Goal: Task Accomplishment & Management: Use online tool/utility

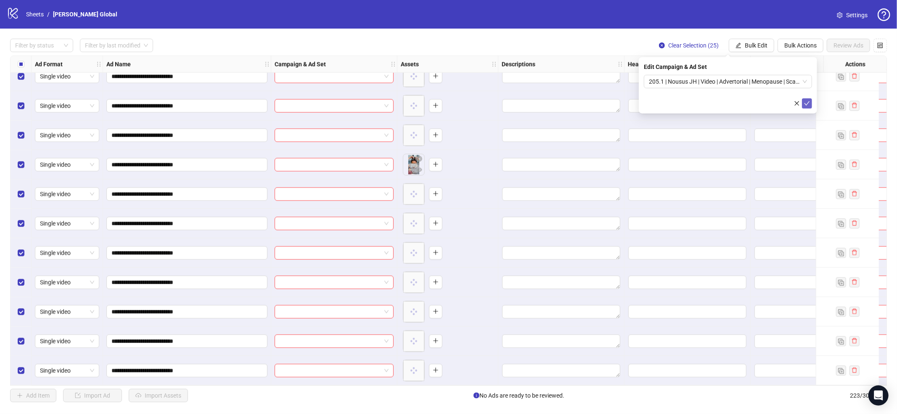
click at [805, 103] on icon "check" at bounding box center [807, 103] width 6 height 6
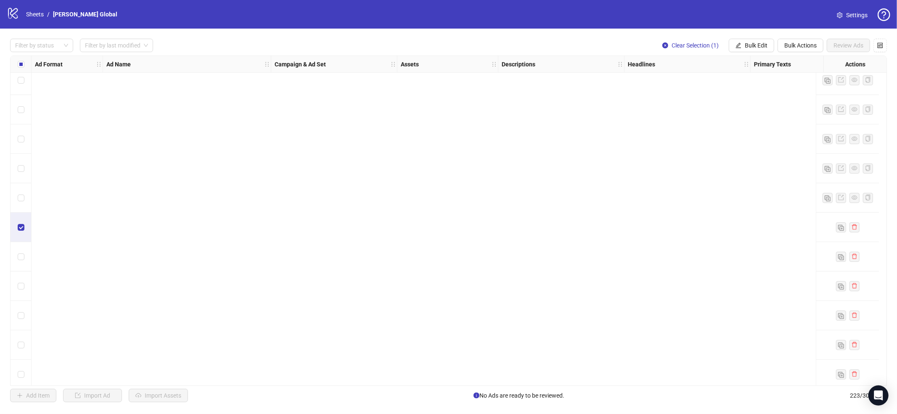
scroll to position [6254, 0]
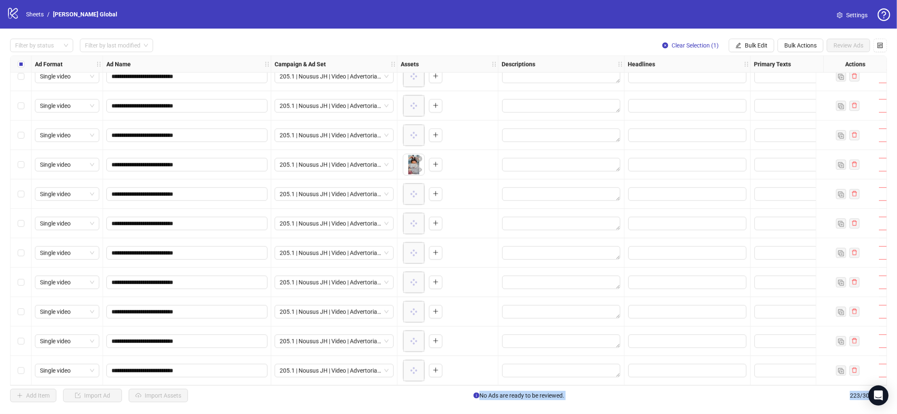
click at [17, 368] on div "Select row 223" at bounding box center [21, 370] width 21 height 29
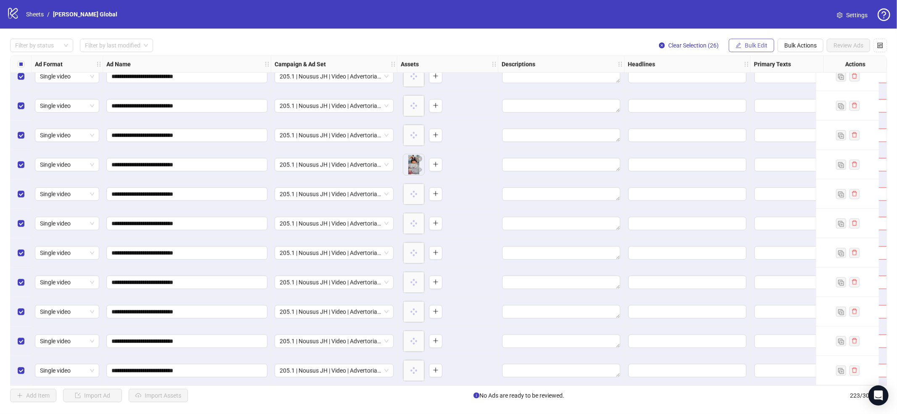
click at [751, 38] on div "**********" at bounding box center [448, 221] width 897 height 384
click at [751, 41] on button "Bulk Edit" at bounding box center [751, 45] width 45 height 13
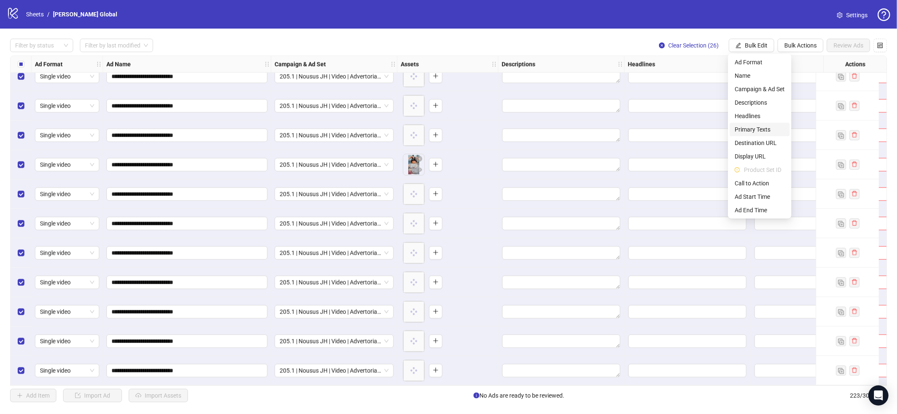
click at [754, 127] on span "Primary Texts" at bounding box center [760, 129] width 50 height 9
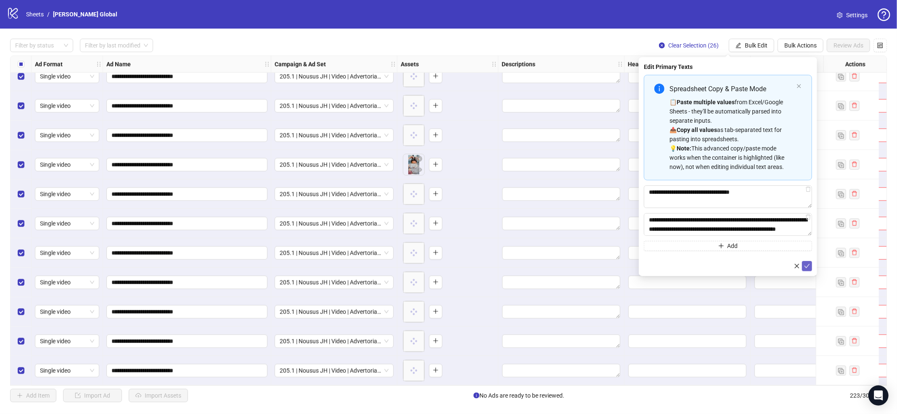
click at [807, 267] on icon "check" at bounding box center [807, 266] width 6 height 6
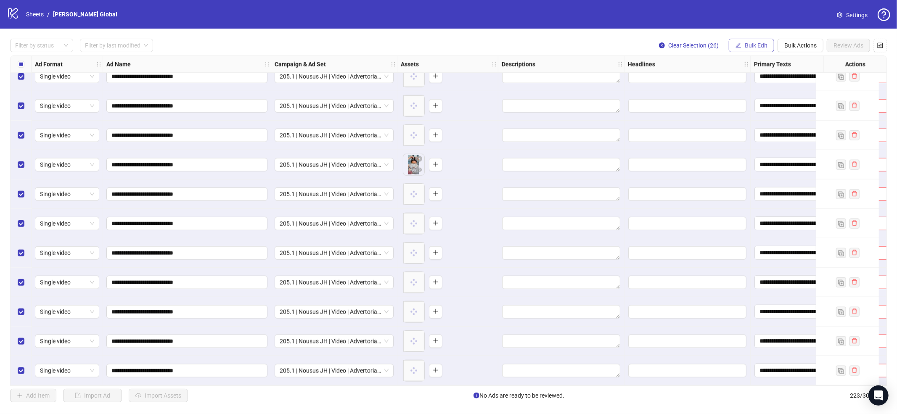
click at [756, 46] on span "Bulk Edit" at bounding box center [756, 45] width 23 height 7
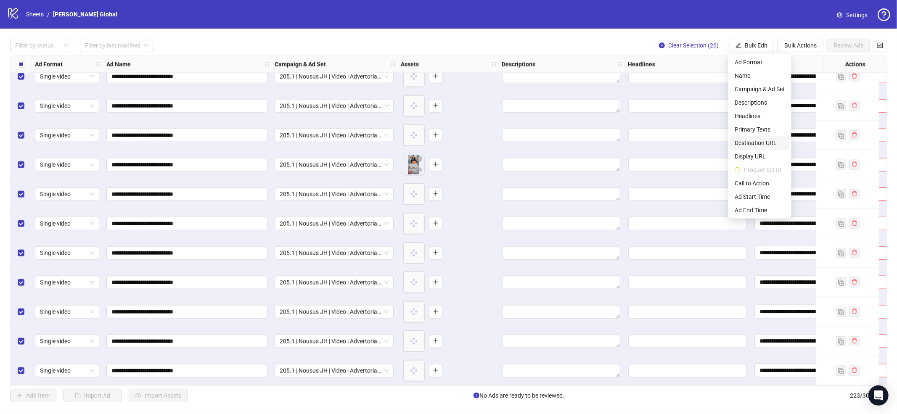
click at [756, 143] on span "Destination URL" at bounding box center [760, 142] width 50 height 9
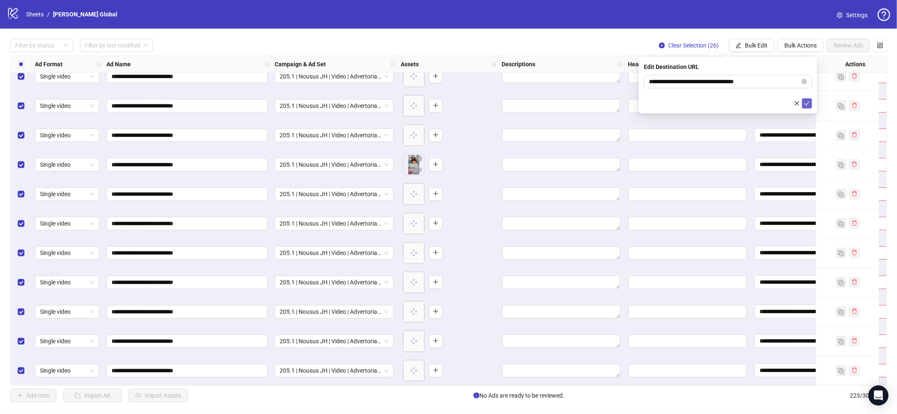
click at [804, 104] on icon "check" at bounding box center [807, 103] width 6 height 6
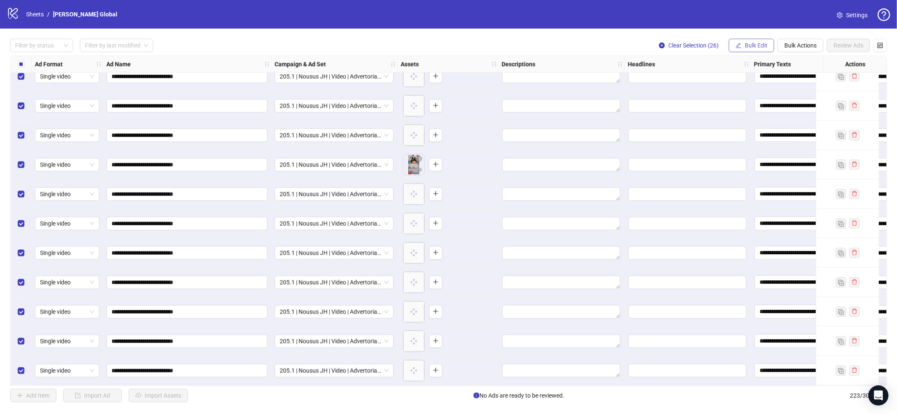
click at [755, 45] on span "Bulk Edit" at bounding box center [756, 45] width 23 height 7
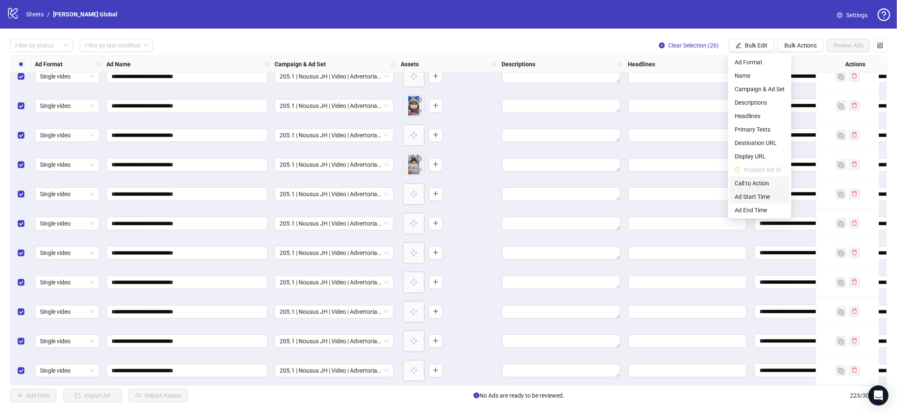
click at [761, 180] on span "Call to Action" at bounding box center [760, 183] width 50 height 9
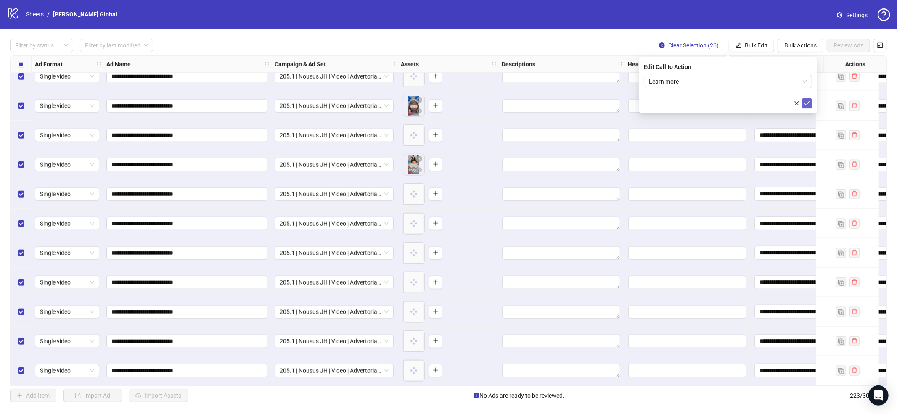
click at [807, 101] on button "submit" at bounding box center [807, 103] width 10 height 10
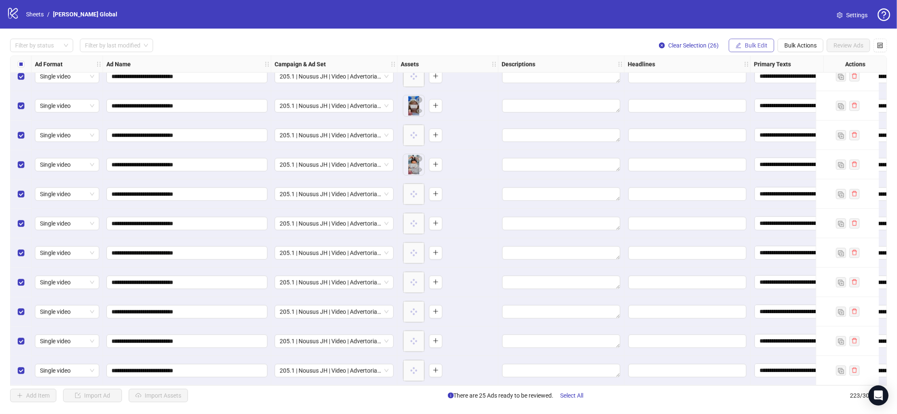
click at [761, 48] on span "Bulk Edit" at bounding box center [756, 45] width 23 height 7
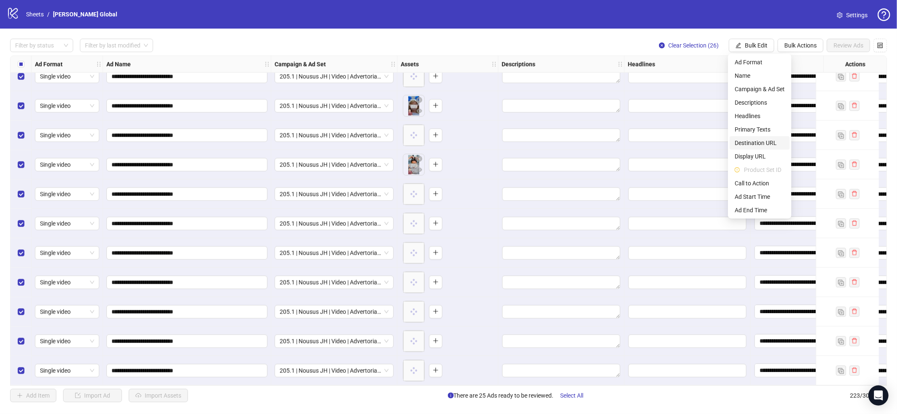
click at [766, 141] on span "Destination URL" at bounding box center [760, 142] width 50 height 9
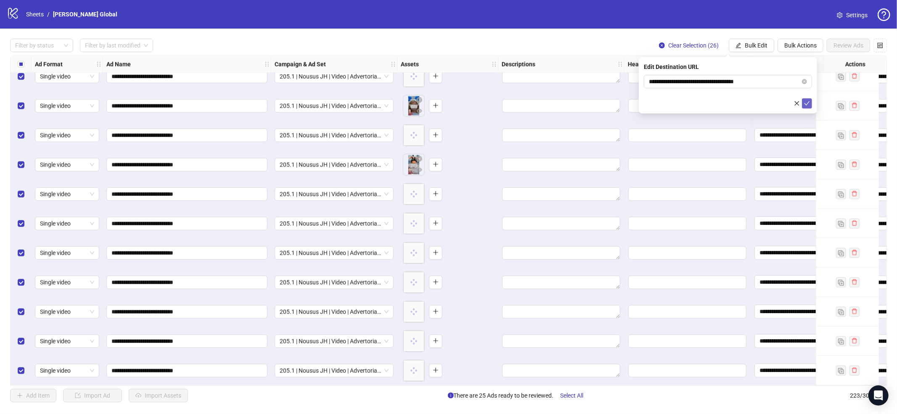
click at [804, 101] on icon "check" at bounding box center [807, 103] width 6 height 6
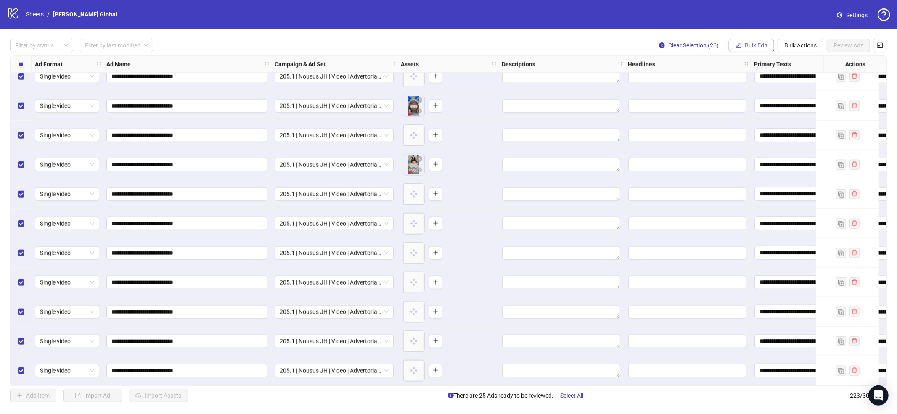
click at [749, 49] on button "Bulk Edit" at bounding box center [751, 45] width 45 height 13
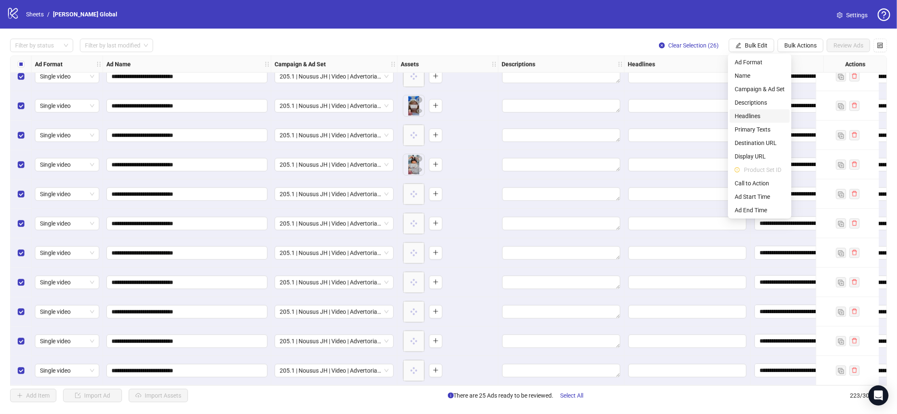
click at [753, 115] on span "Headlines" at bounding box center [760, 115] width 50 height 9
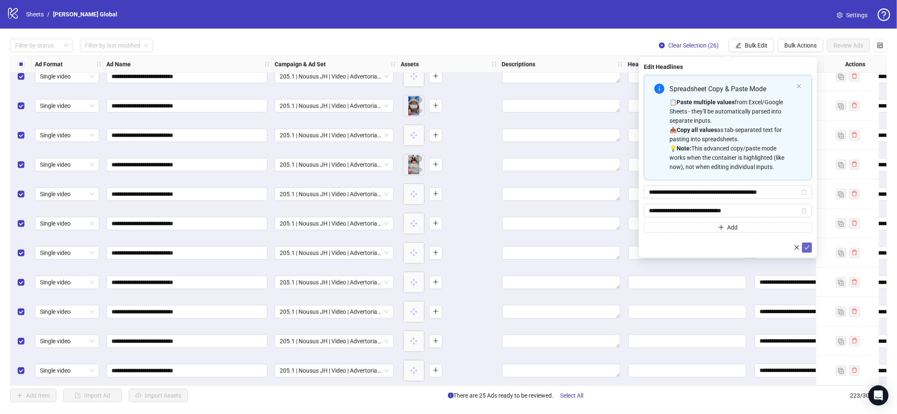
click at [806, 249] on icon "check" at bounding box center [807, 248] width 6 height 6
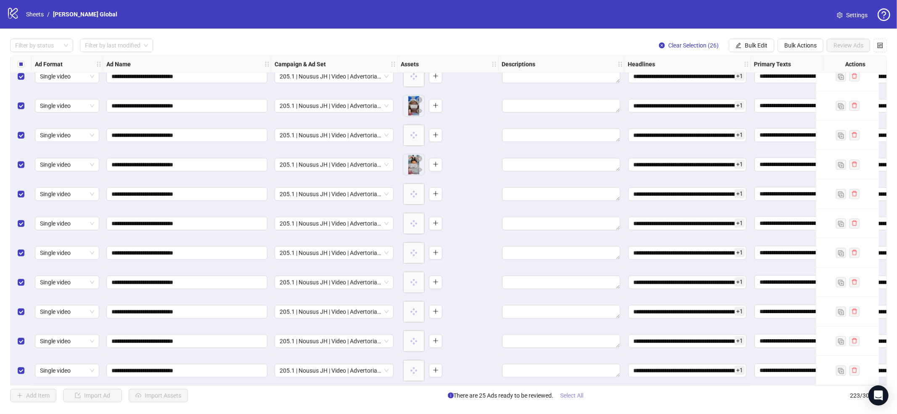
click at [559, 395] on button "Select All" at bounding box center [572, 395] width 37 height 13
click at [807, 44] on span "Review Ads" at bounding box center [848, 45] width 30 height 7
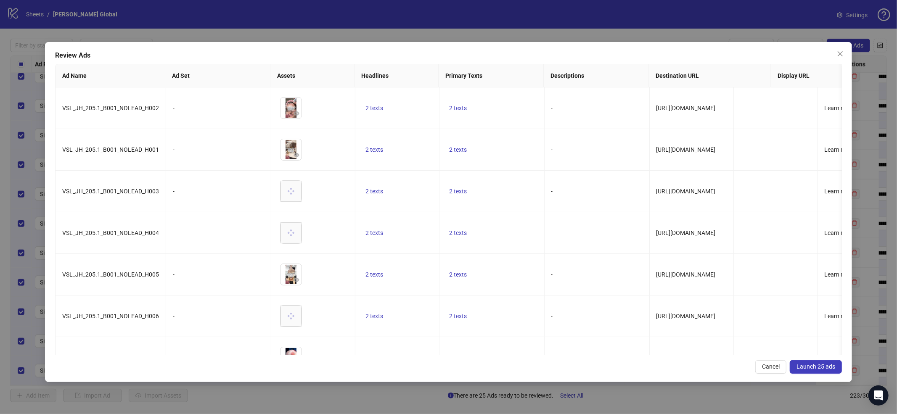
click at [807, 369] on span "Launch 25 ads" at bounding box center [815, 366] width 39 height 7
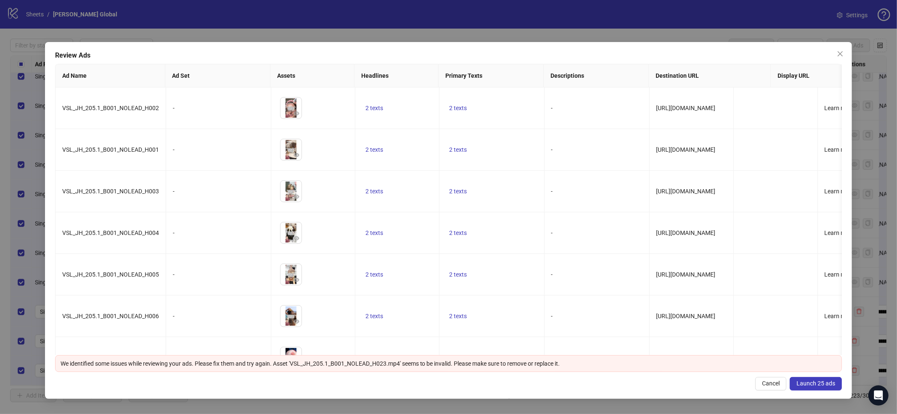
click at [807, 389] on button "Launch 25 ads" at bounding box center [816, 383] width 52 height 13
click at [807, 57] on span "Close" at bounding box center [839, 53] width 13 height 7
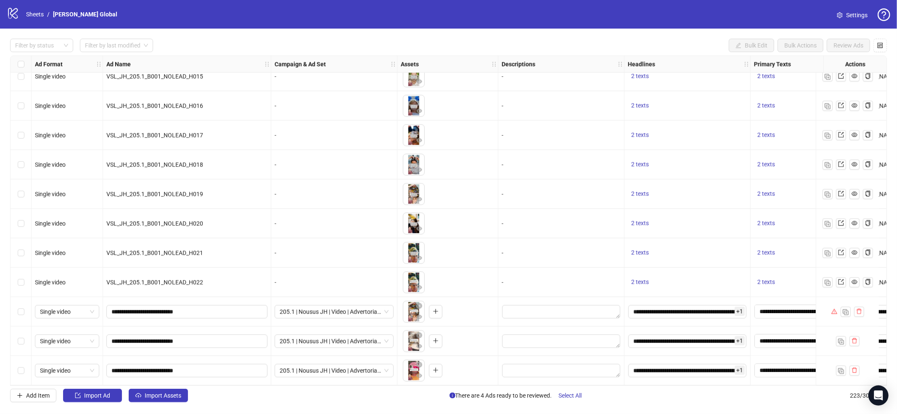
click at [807, 55] on div "Review Ads Ad Name Ad Set Assets Headlines Primary Texts Descriptions Destinati…" at bounding box center [448, 207] width 897 height 414
click at [577, 393] on span "Select All" at bounding box center [570, 395] width 23 height 7
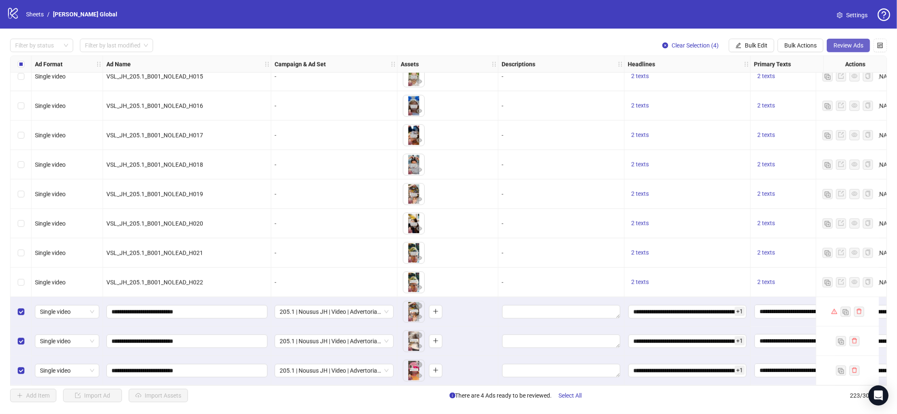
click at [807, 46] on span "Review Ads" at bounding box center [848, 45] width 30 height 7
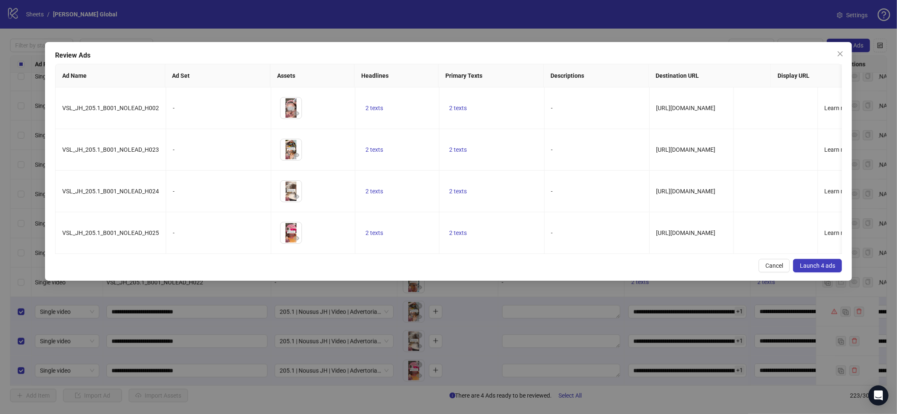
click at [807, 264] on span "Launch 4 ads" at bounding box center [817, 265] width 35 height 7
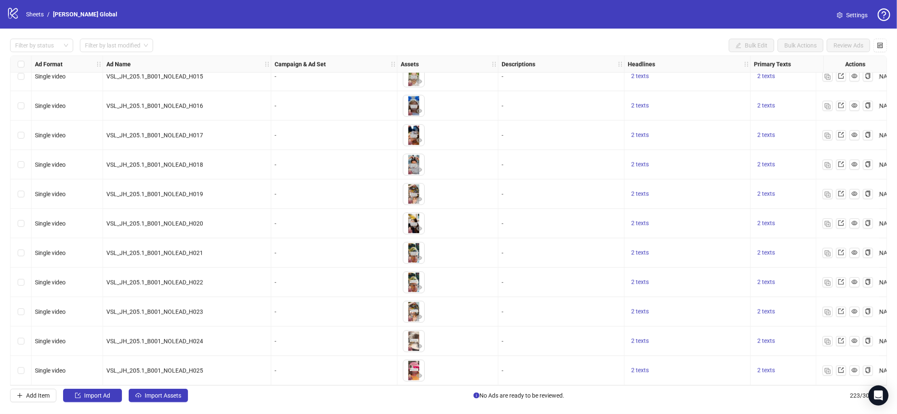
click at [30, 8] on div "logo/logo-mobile Sheets / James Global" at bounding box center [64, 14] width 114 height 15
click at [31, 13] on link "Sheets" at bounding box center [34, 14] width 21 height 9
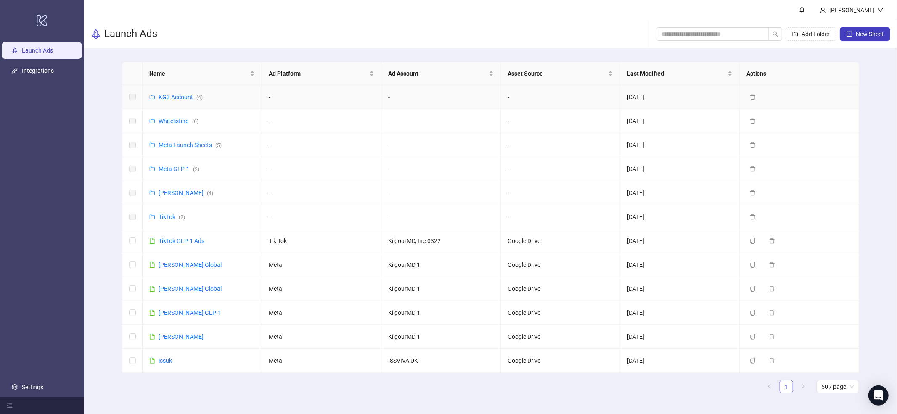
click at [184, 100] on div "KG3 Account ( 4 )" at bounding box center [181, 96] width 44 height 9
click at [185, 92] on div "KG3 Account ( 4 )" at bounding box center [181, 96] width 44 height 9
click at [185, 94] on link "KG3 Account ( 4 )" at bounding box center [181, 97] width 44 height 7
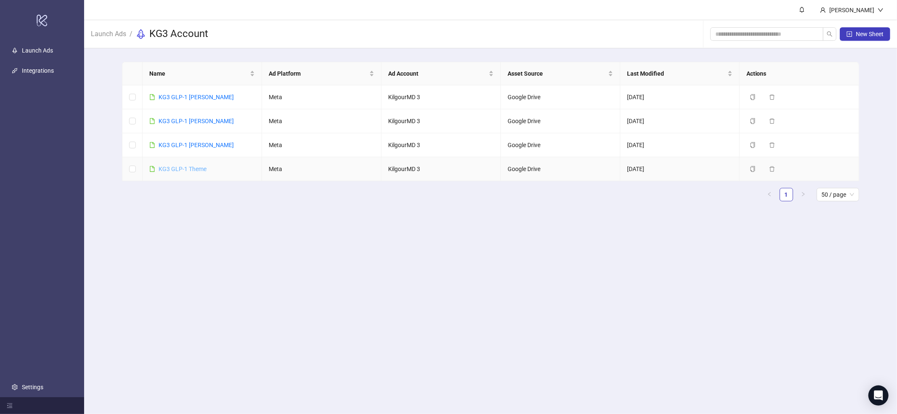
click at [182, 170] on link "KG3 GLP-1 Theme" at bounding box center [183, 169] width 48 height 7
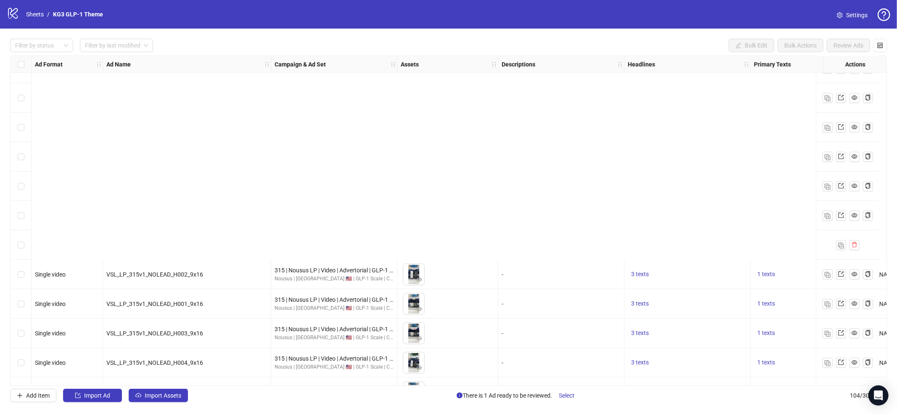
scroll to position [2751, 0]
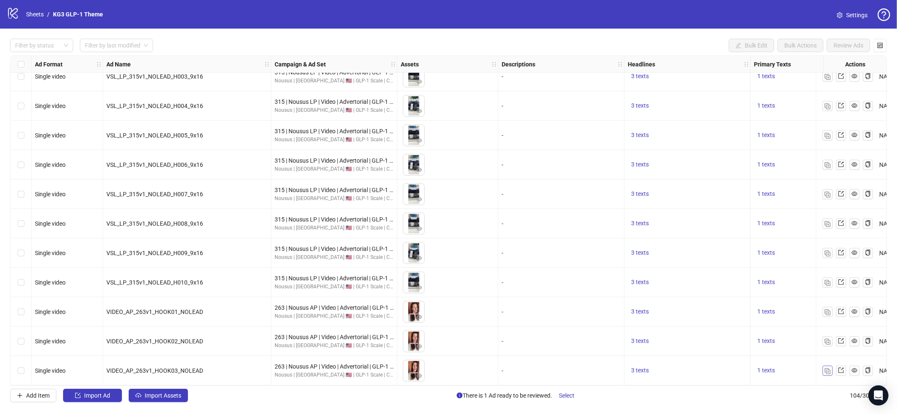
click at [807, 369] on img "button" at bounding box center [827, 371] width 6 height 6
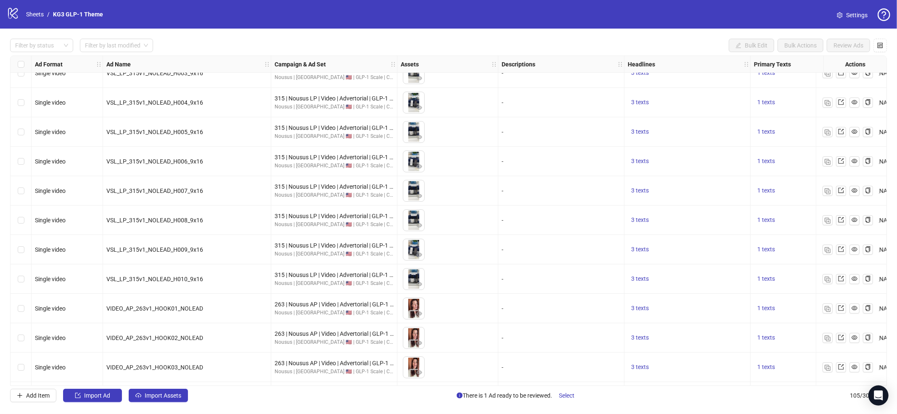
scroll to position [2781, 0]
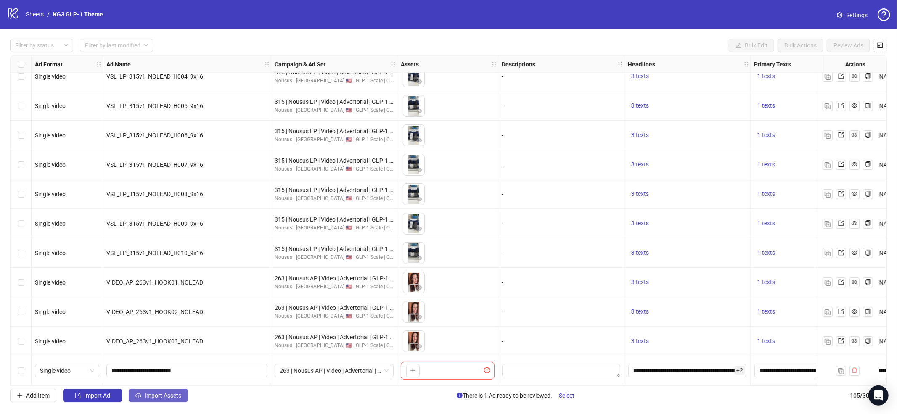
click at [161, 398] on span "Import Assets" at bounding box center [163, 395] width 37 height 7
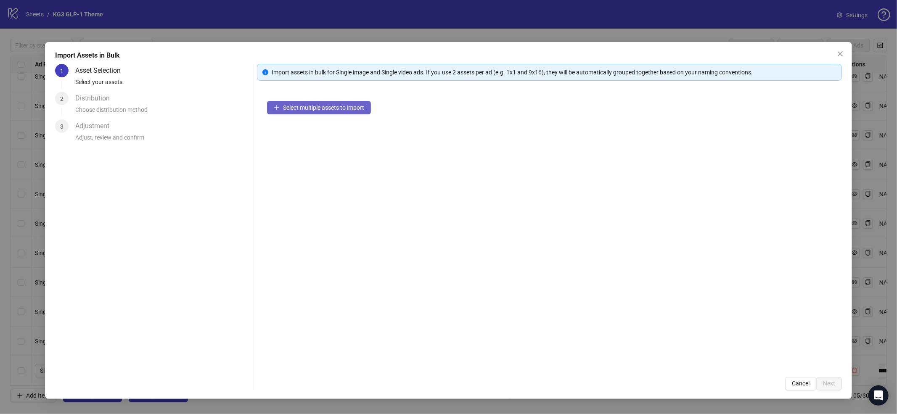
click at [348, 111] on button "Select multiple assets to import" at bounding box center [319, 107] width 104 height 13
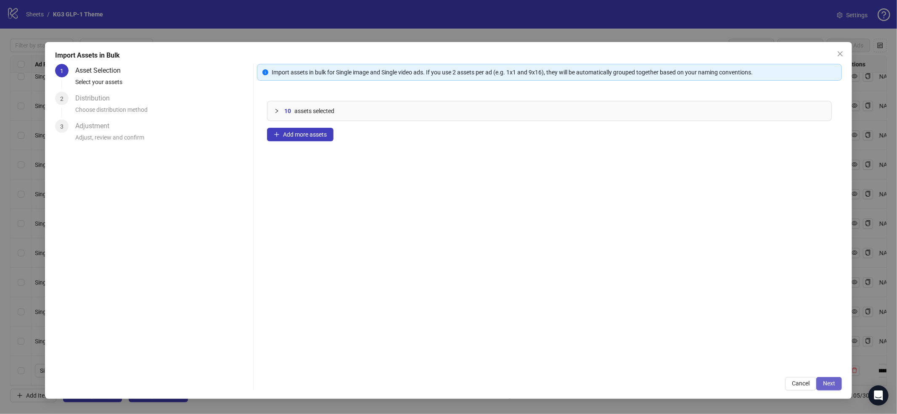
click at [807, 383] on span "Next" at bounding box center [829, 383] width 12 height 7
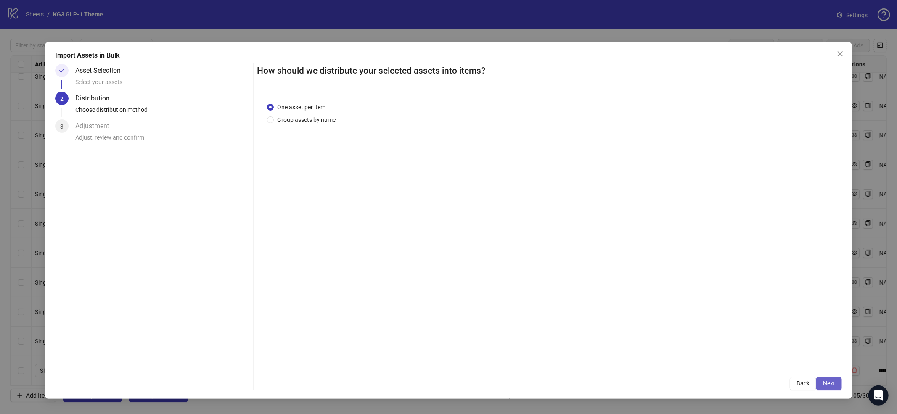
click at [807, 382] on span "Next" at bounding box center [829, 383] width 12 height 7
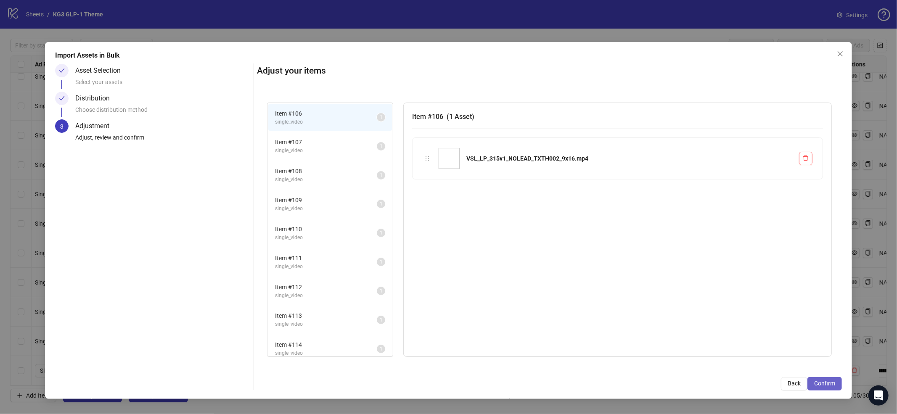
click at [807, 383] on span "Confirm" at bounding box center [824, 383] width 21 height 7
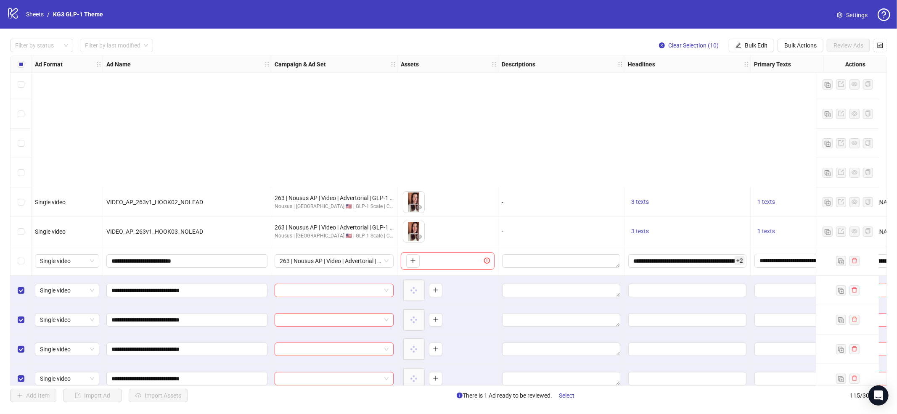
scroll to position [3075, 0]
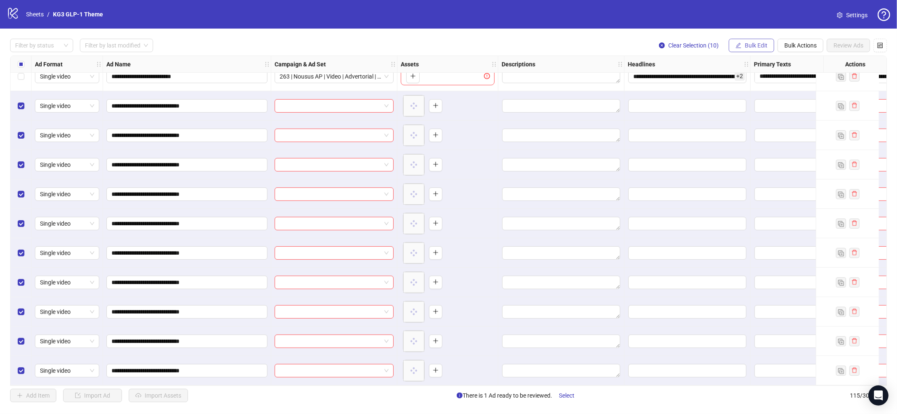
click at [756, 46] on span "Bulk Edit" at bounding box center [756, 45] width 23 height 7
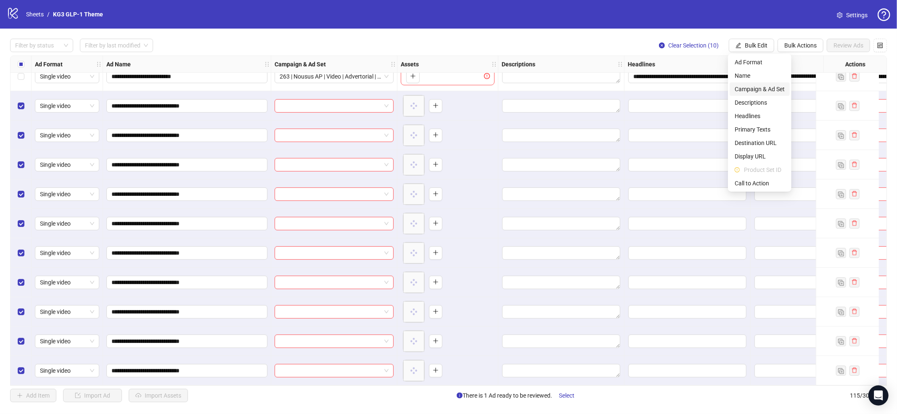
click at [747, 85] on span "Campaign & Ad Set" at bounding box center [760, 89] width 50 height 9
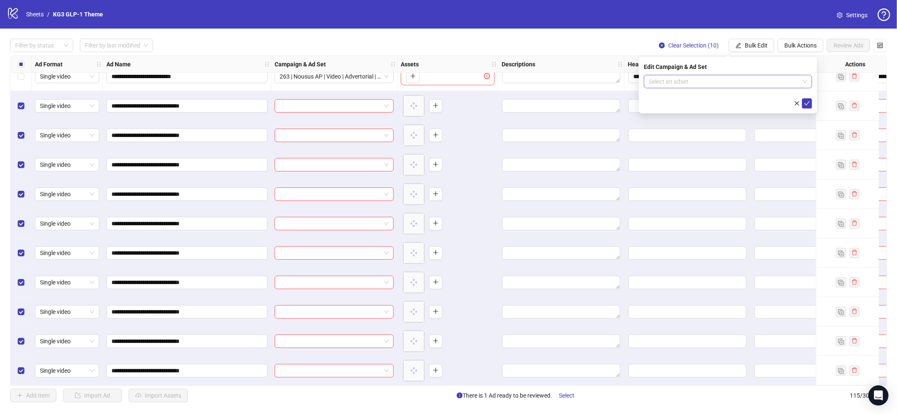
click at [735, 80] on input "search" at bounding box center [724, 81] width 151 height 13
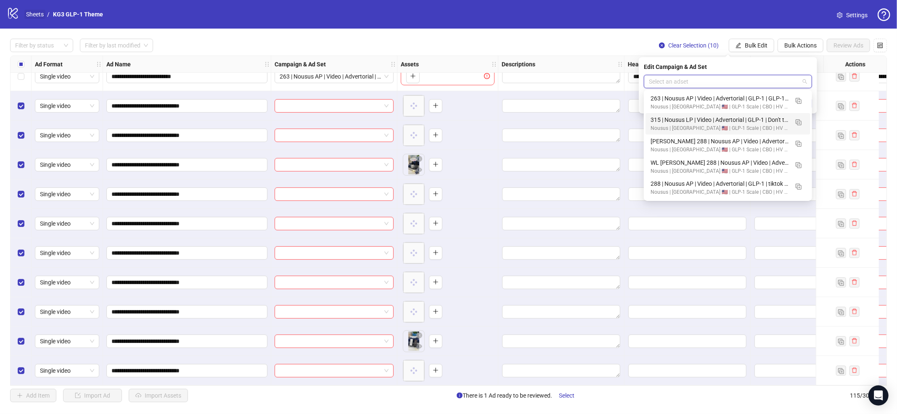
click at [30, 18] on link "Sheets" at bounding box center [34, 14] width 21 height 9
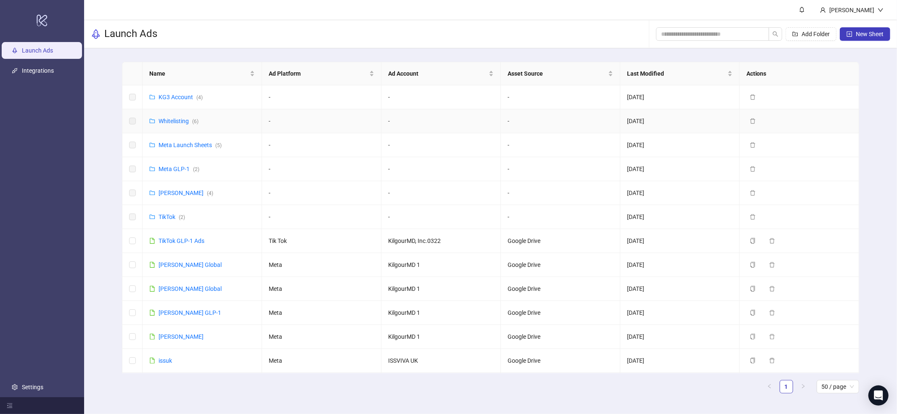
click at [178, 126] on td "Whitelisting ( 6 )" at bounding box center [202, 121] width 119 height 24
click at [178, 123] on link "Whitelisting ( 6 )" at bounding box center [179, 121] width 40 height 7
click at [188, 92] on td "KG3 Account ( 4 )" at bounding box center [202, 97] width 119 height 24
click at [184, 96] on link "KG3 Account ( 4 )" at bounding box center [181, 97] width 44 height 7
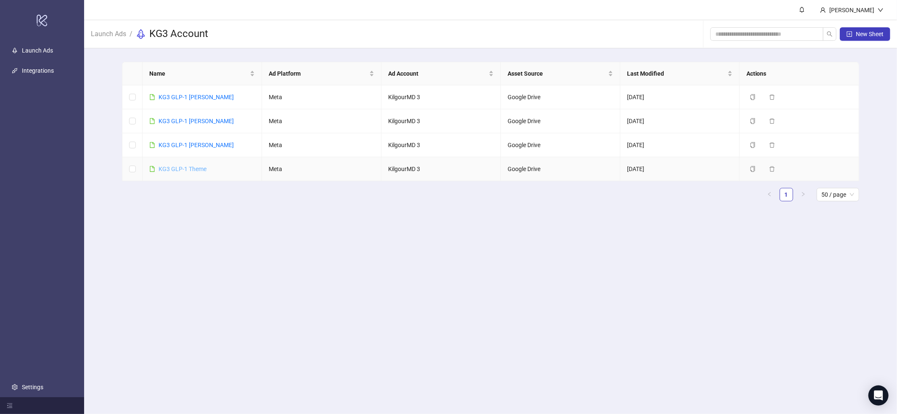
click at [189, 166] on link "KG3 GLP-1 Theme" at bounding box center [183, 169] width 48 height 7
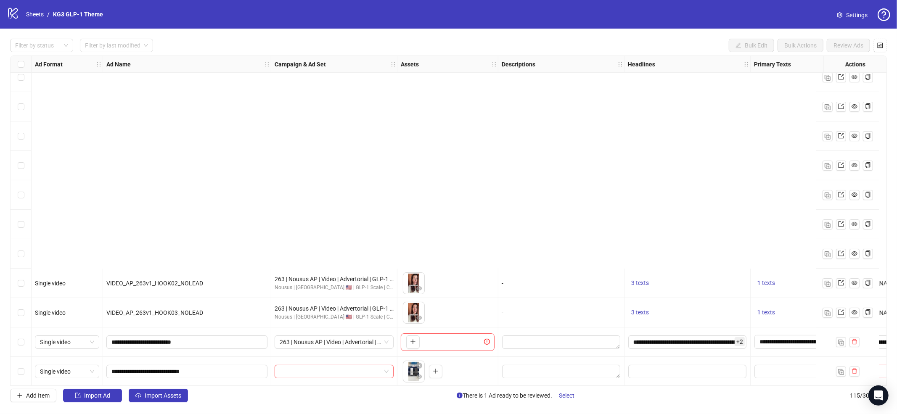
scroll to position [3075, 0]
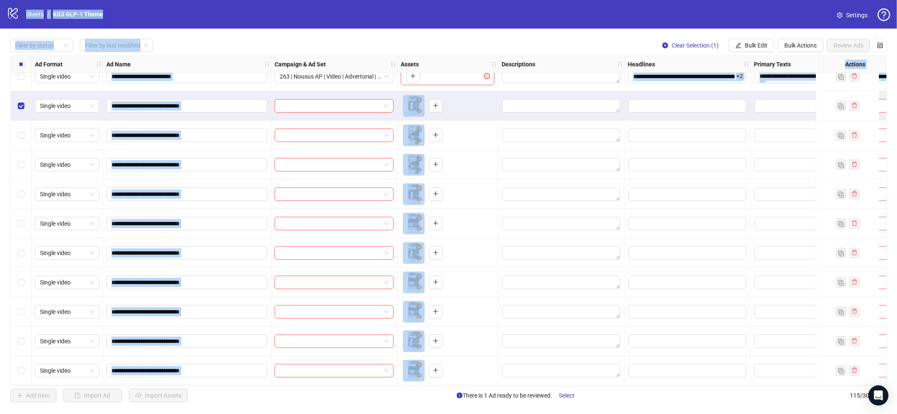
click at [24, 371] on div "Select row 115" at bounding box center [21, 370] width 21 height 29
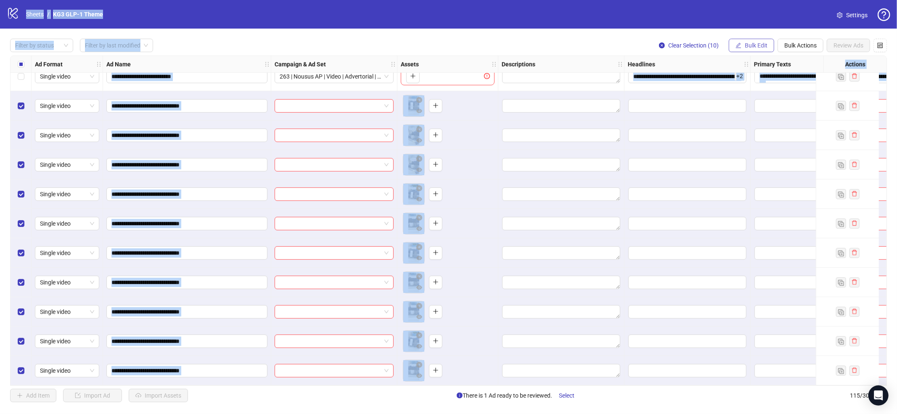
click at [770, 47] on button "Bulk Edit" at bounding box center [751, 45] width 45 height 13
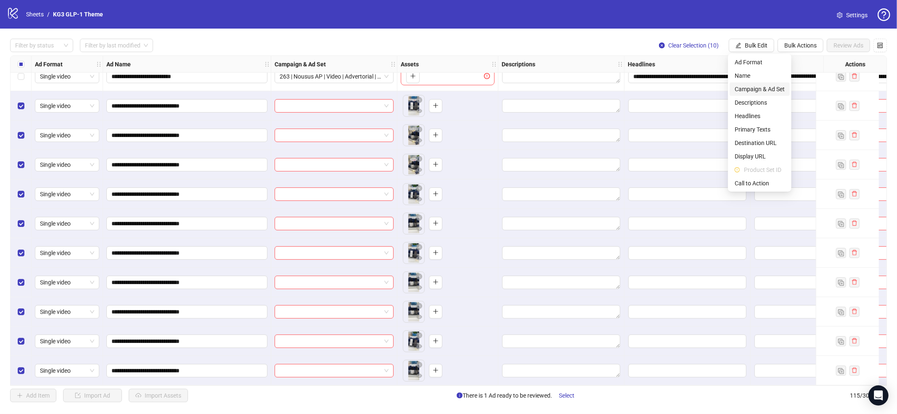
click at [757, 91] on span "Campaign & Ad Set" at bounding box center [760, 89] width 50 height 9
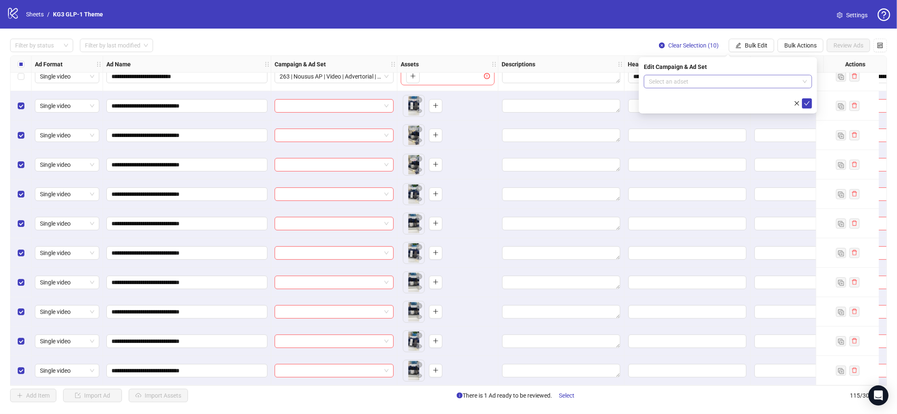
click at [702, 81] on input "search" at bounding box center [724, 81] width 151 height 13
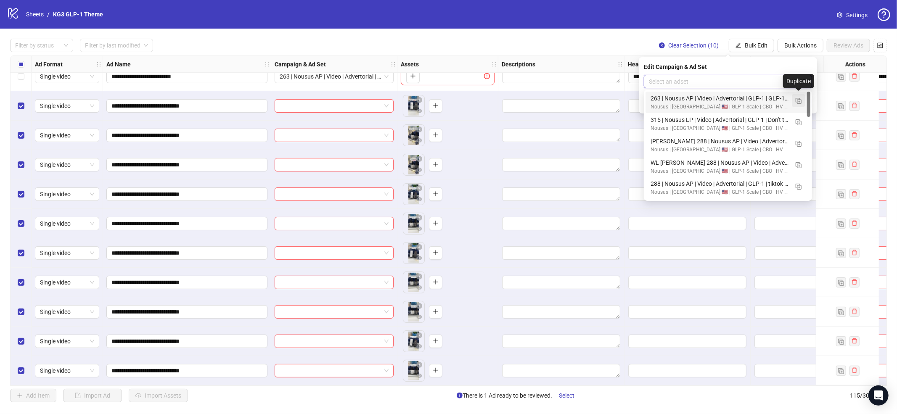
click at [798, 103] on img "button" at bounding box center [798, 101] width 6 height 6
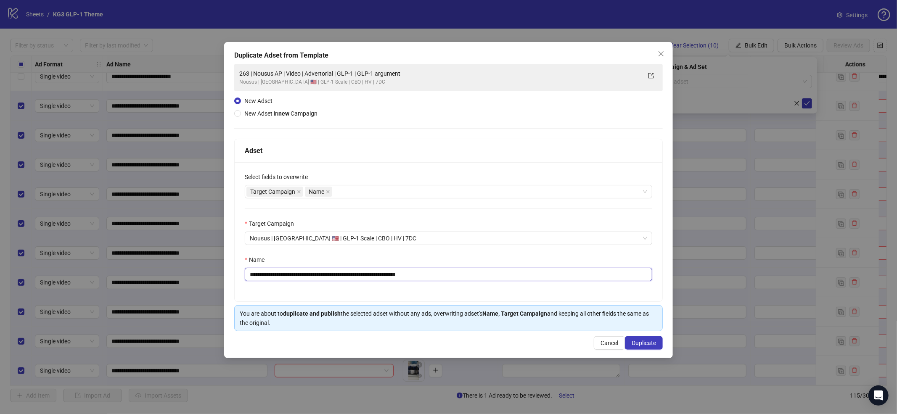
click at [529, 275] on input "**********" at bounding box center [448, 274] width 407 height 13
paste input "text"
type input "**********"
drag, startPoint x: 654, startPoint y: 343, endPoint x: 656, endPoint y: 329, distance: 14.4
click at [655, 343] on span "Duplicate" at bounding box center [644, 343] width 24 height 7
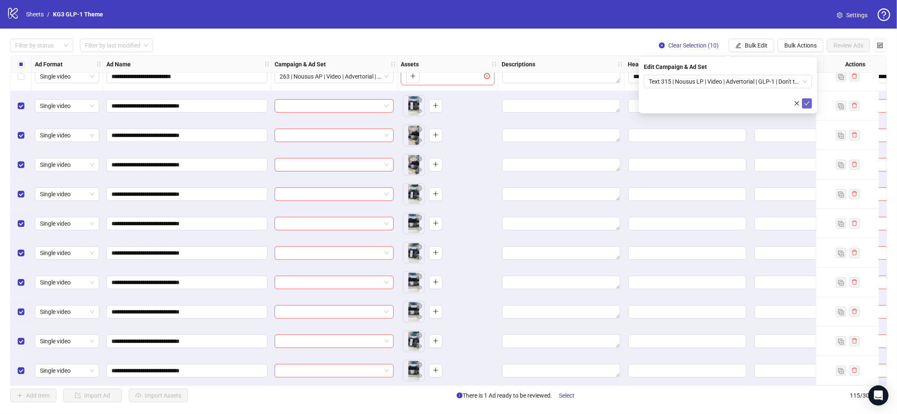
click at [807, 103] on icon "check" at bounding box center [807, 103] width 6 height 6
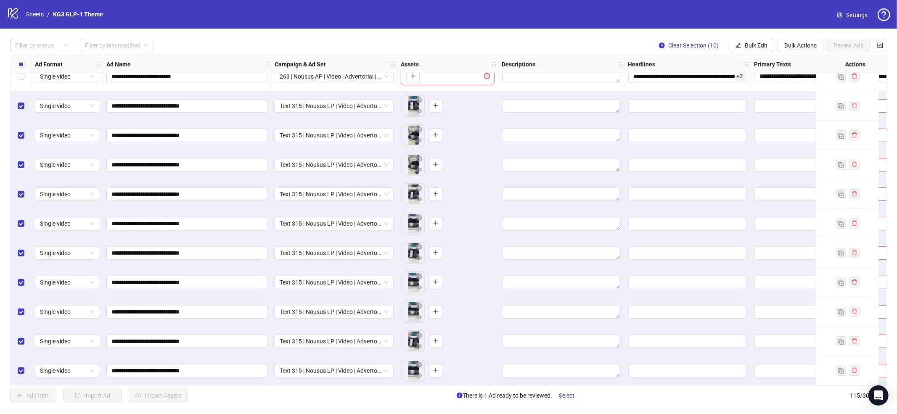
click at [16, 63] on div "Select all rows" at bounding box center [21, 64] width 21 height 17
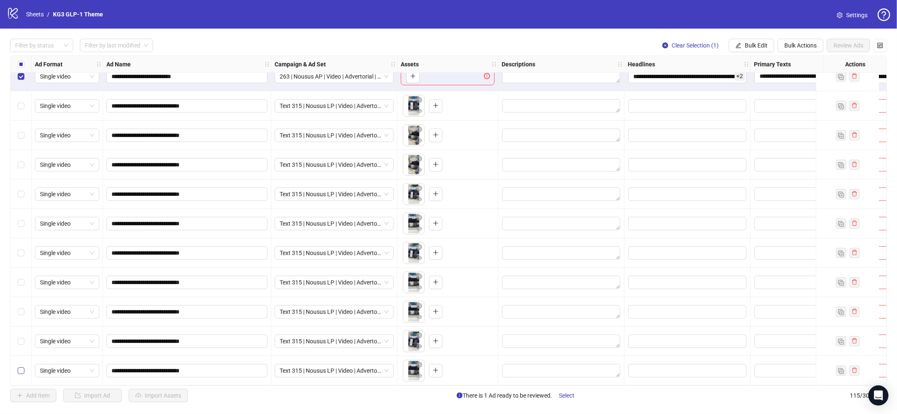
click at [18, 371] on label "Select row 115" at bounding box center [21, 370] width 7 height 9
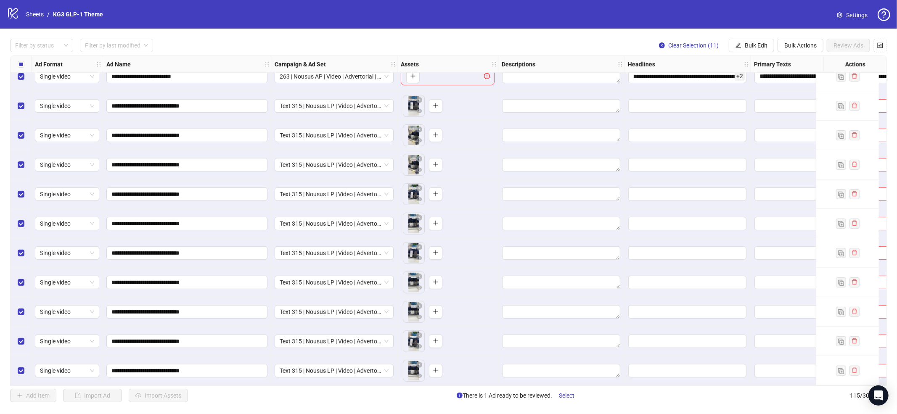
drag, startPoint x: 764, startPoint y: 50, endPoint x: 766, endPoint y: 54, distance: 5.1
click at [764, 50] on button "Bulk Edit" at bounding box center [751, 45] width 45 height 13
click at [766, 116] on span "Headlines" at bounding box center [760, 115] width 50 height 9
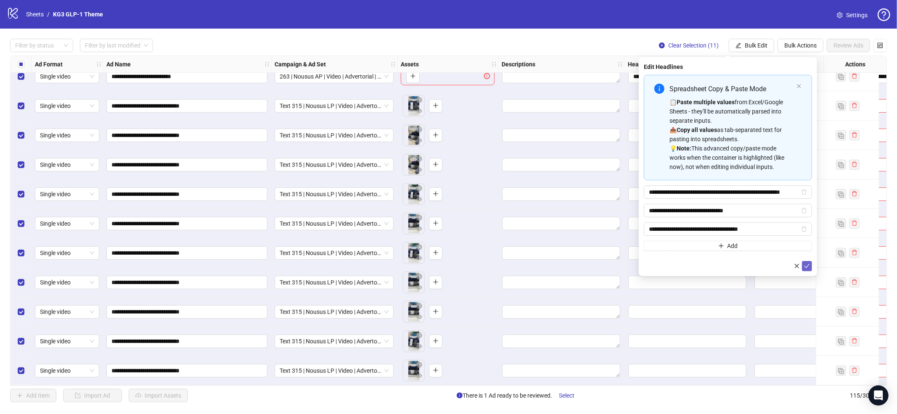
click at [807, 268] on icon "check" at bounding box center [807, 266] width 6 height 6
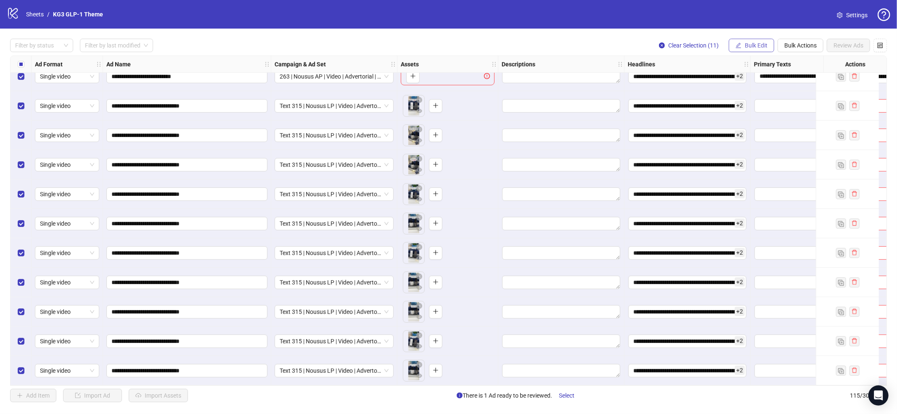
click at [759, 48] on span "Bulk Edit" at bounding box center [756, 45] width 23 height 7
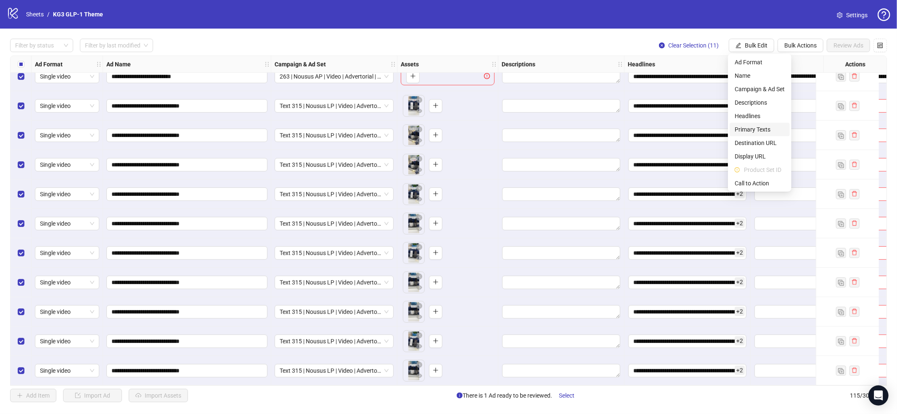
click at [759, 131] on span "Primary Texts" at bounding box center [760, 129] width 50 height 9
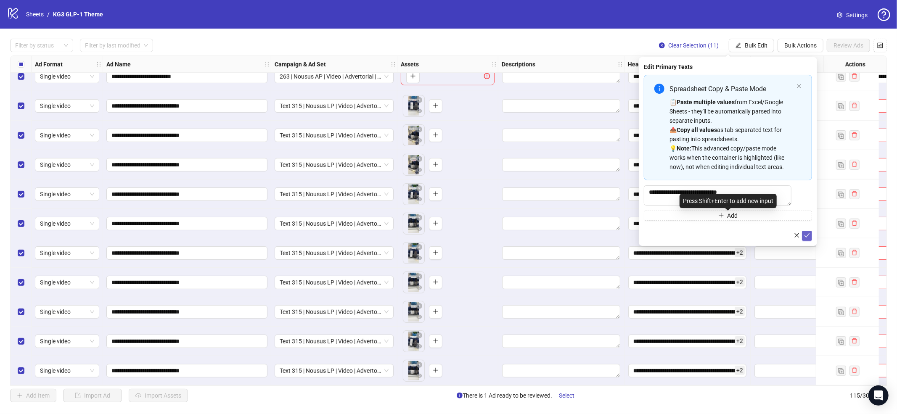
click at [803, 235] on button "submit" at bounding box center [807, 236] width 10 height 10
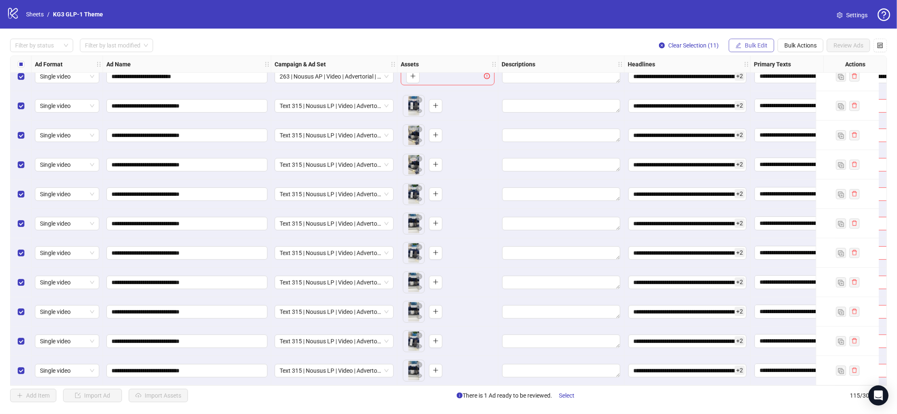
click at [756, 42] on span "Bulk Edit" at bounding box center [756, 45] width 23 height 7
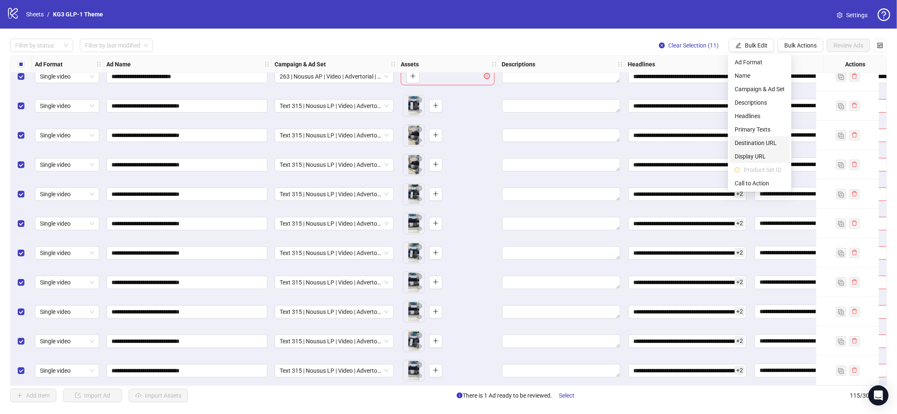
click at [768, 143] on span "Destination URL" at bounding box center [760, 142] width 50 height 9
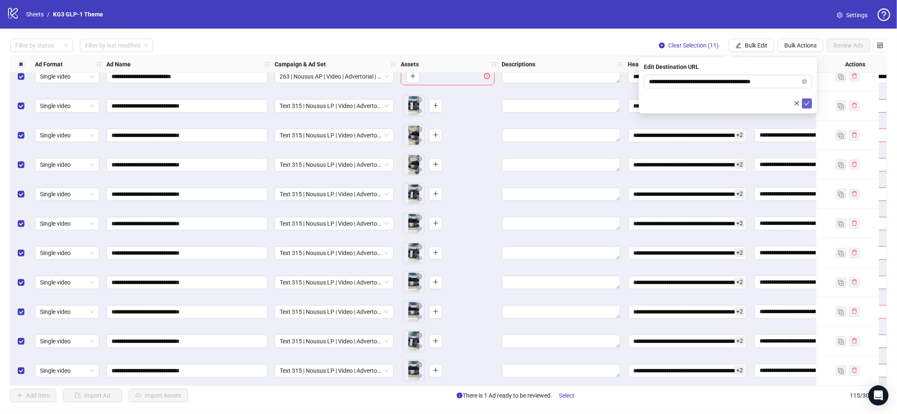
click at [807, 105] on icon "check" at bounding box center [807, 103] width 6 height 6
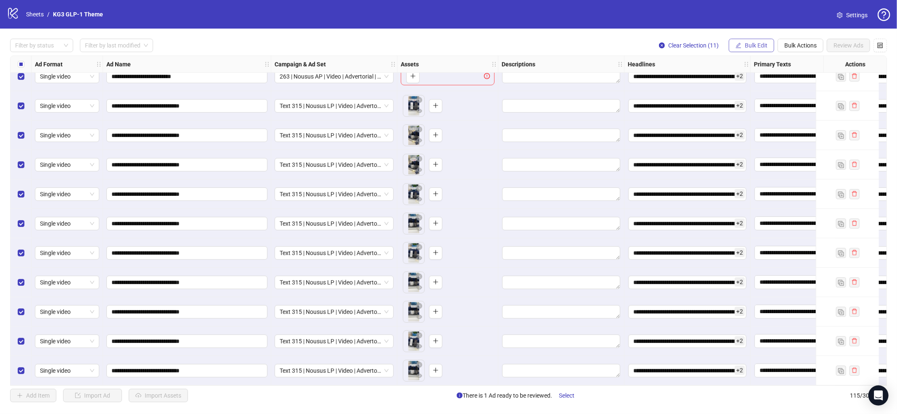
click at [758, 49] on button "Bulk Edit" at bounding box center [751, 45] width 45 height 13
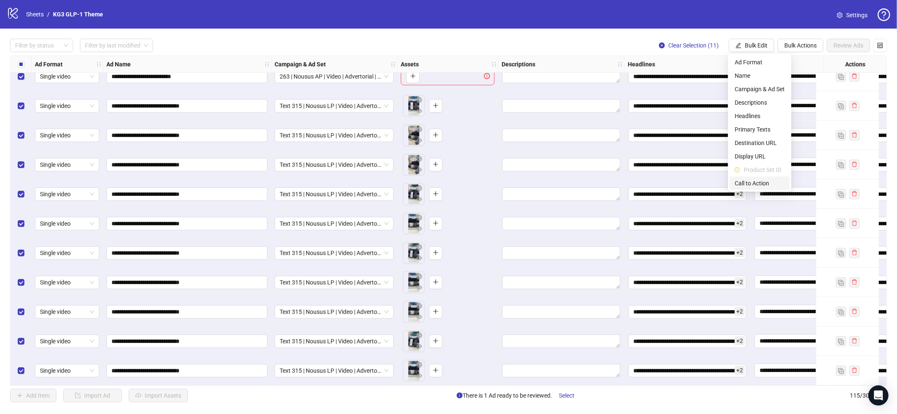
click at [761, 181] on span "Call to Action" at bounding box center [760, 183] width 50 height 9
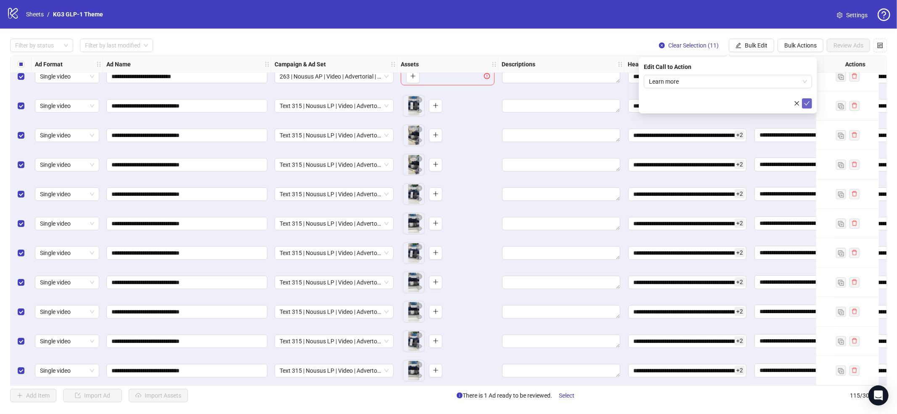
click at [806, 103] on icon "check" at bounding box center [807, 103] width 6 height 6
